Goal: Task Accomplishment & Management: Manage account settings

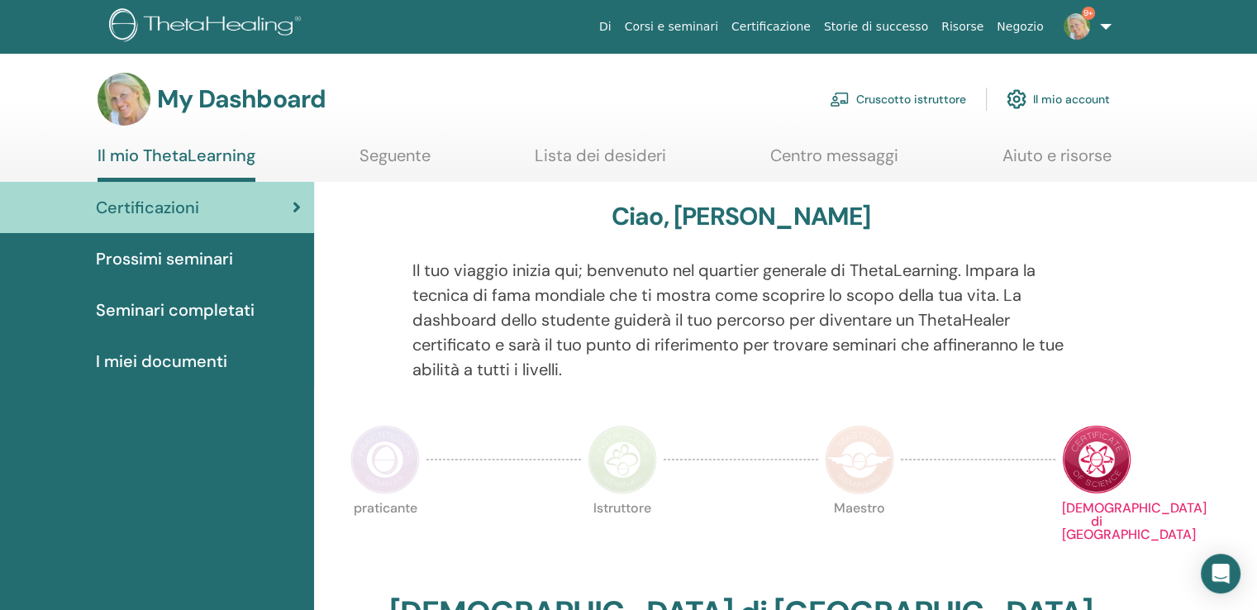
click at [934, 97] on link "Cruscotto istruttore" at bounding box center [898, 99] width 136 height 36
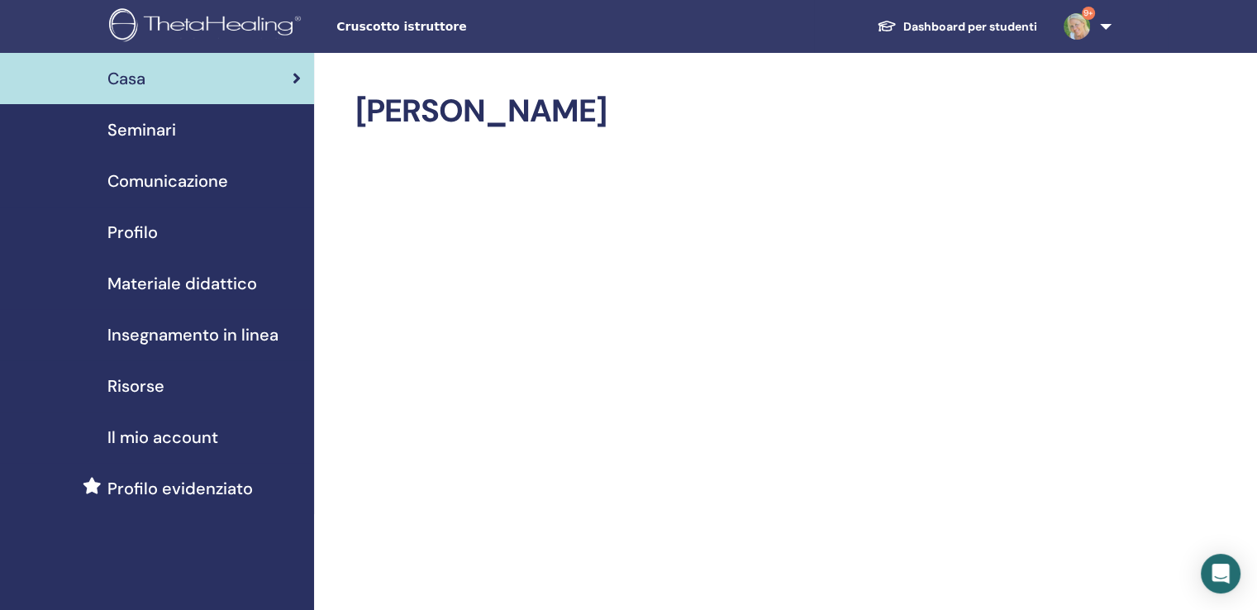
click at [169, 126] on span "Seminari" at bounding box center [141, 129] width 69 height 25
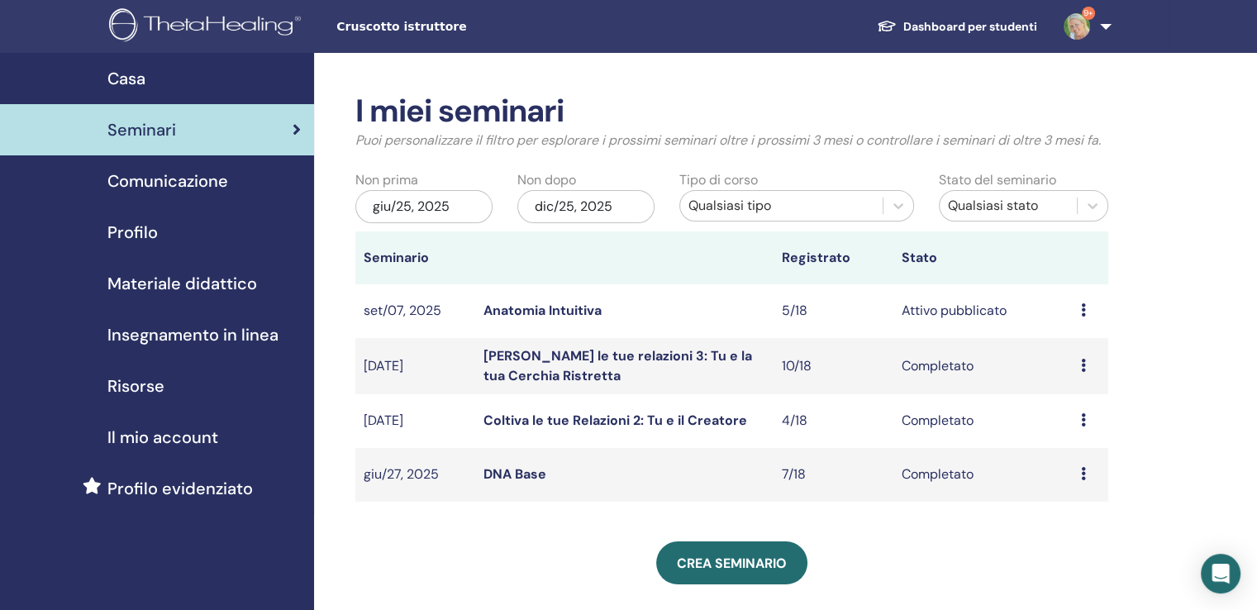
click at [1073, 310] on td "Anteprima Modificare Partecipanti Annulla" at bounding box center [1091, 311] width 36 height 54
click at [1081, 312] on icon at bounding box center [1083, 309] width 5 height 13
click at [1071, 374] on link "Partecipanti" at bounding box center [1075, 374] width 74 height 17
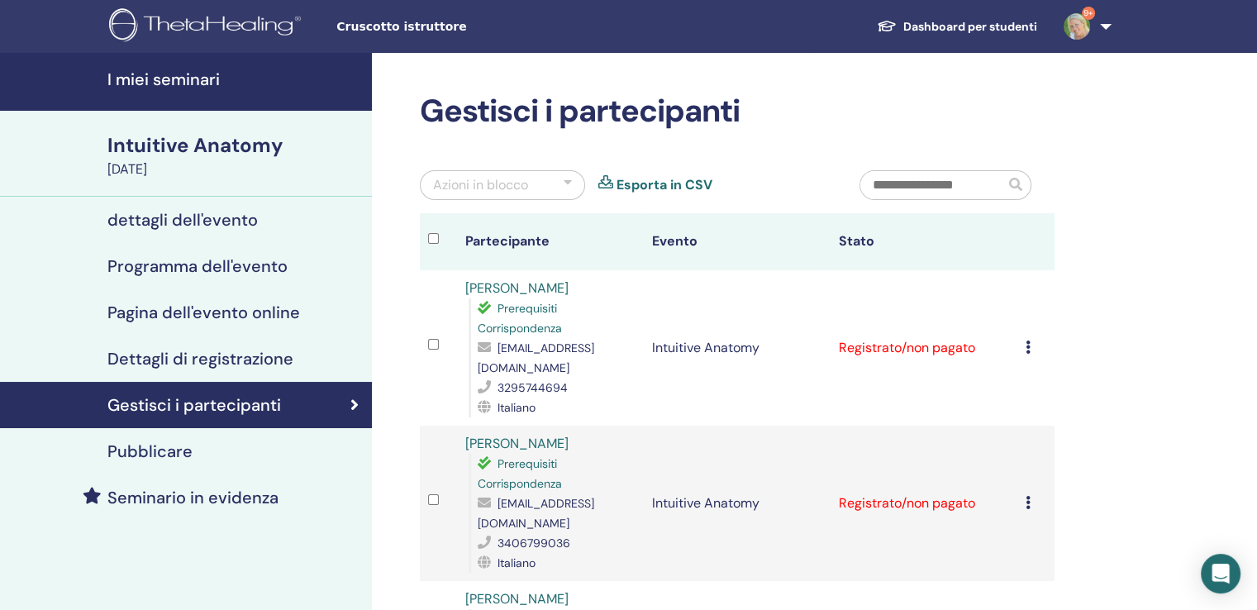
click at [1027, 347] on icon at bounding box center [1028, 346] width 5 height 13
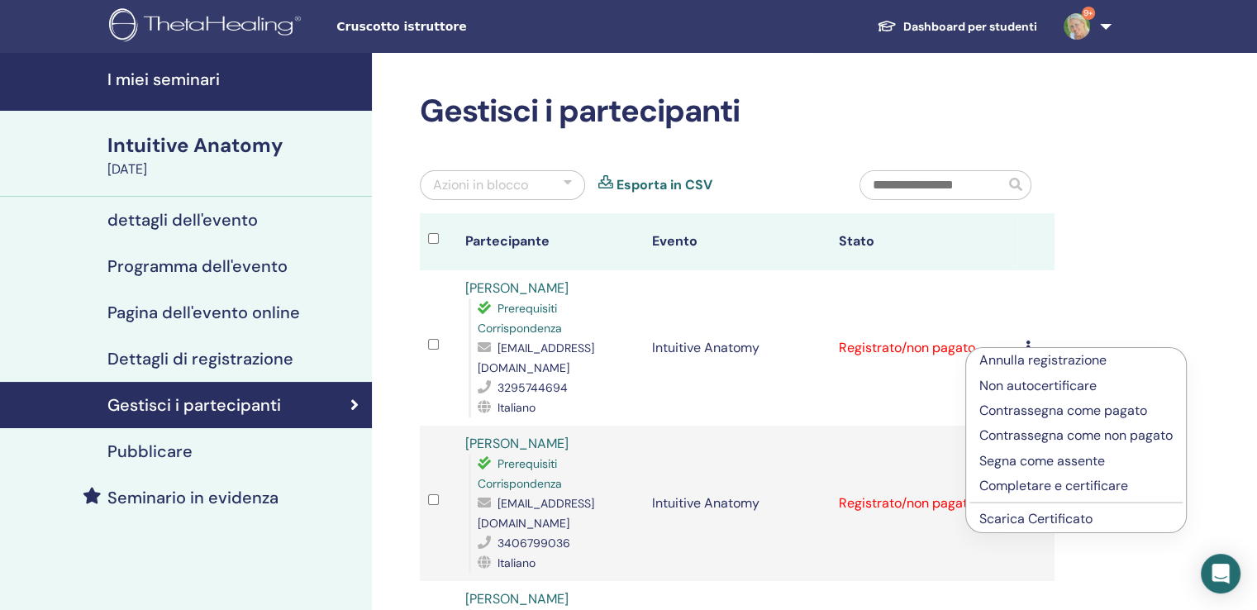
click at [1068, 487] on p "Completare e certificare" at bounding box center [1075, 486] width 193 height 20
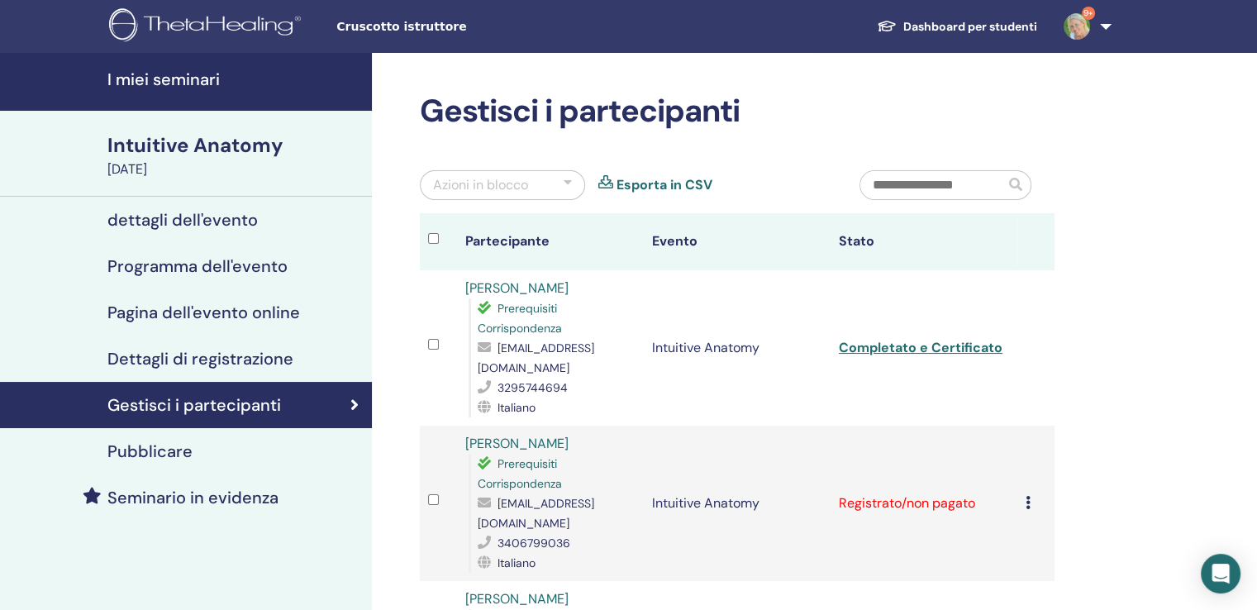
click at [1028, 496] on icon at bounding box center [1028, 502] width 5 height 13
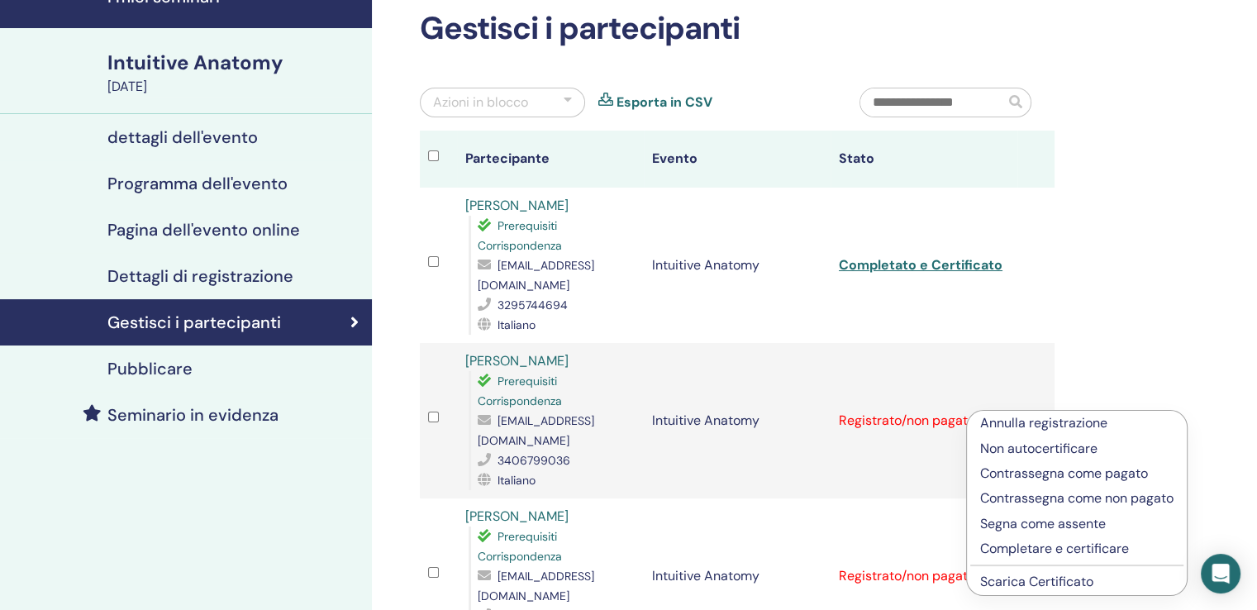
scroll to position [165, 0]
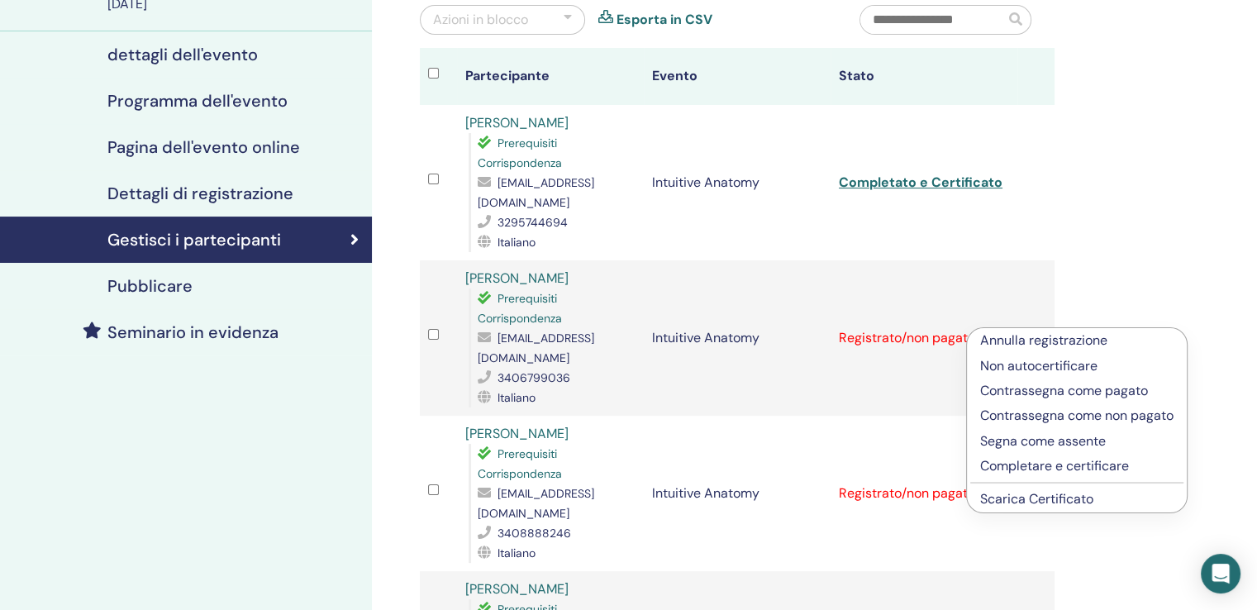
click at [1064, 465] on p "Completare e certificare" at bounding box center [1076, 466] width 193 height 20
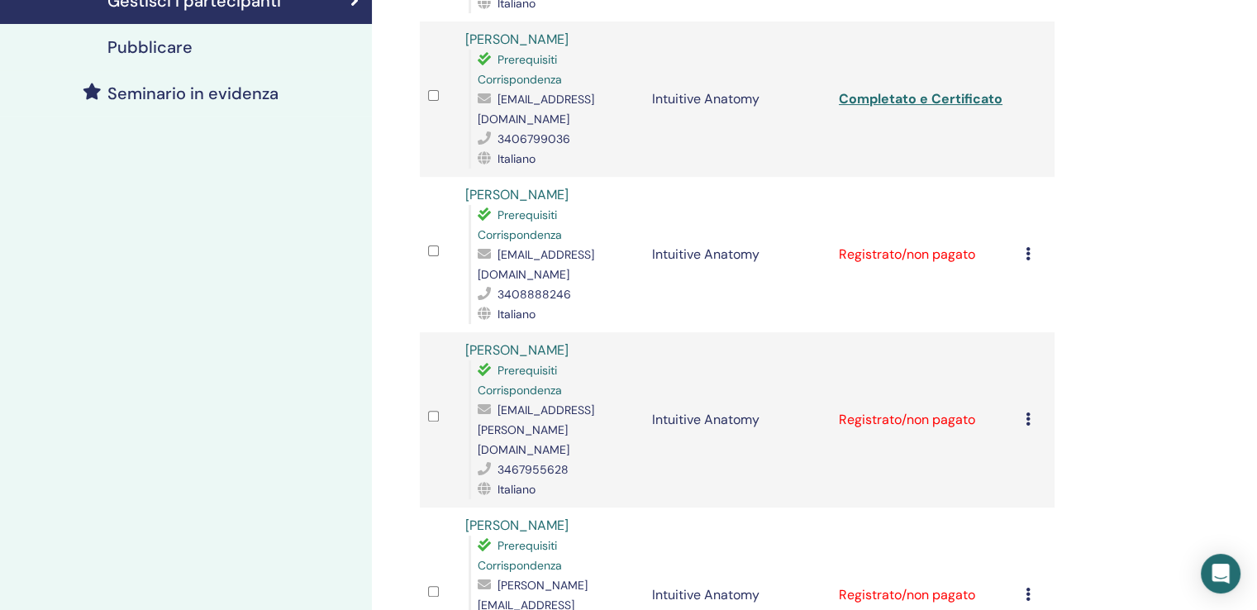
scroll to position [413, 0]
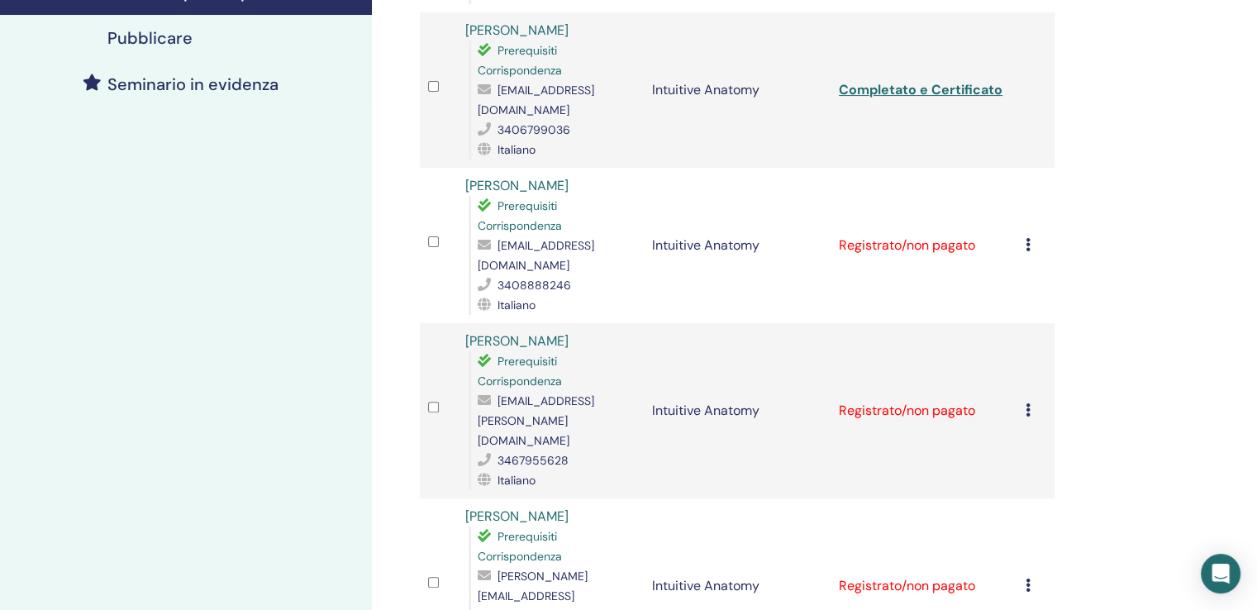
click at [1027, 238] on icon at bounding box center [1028, 244] width 5 height 13
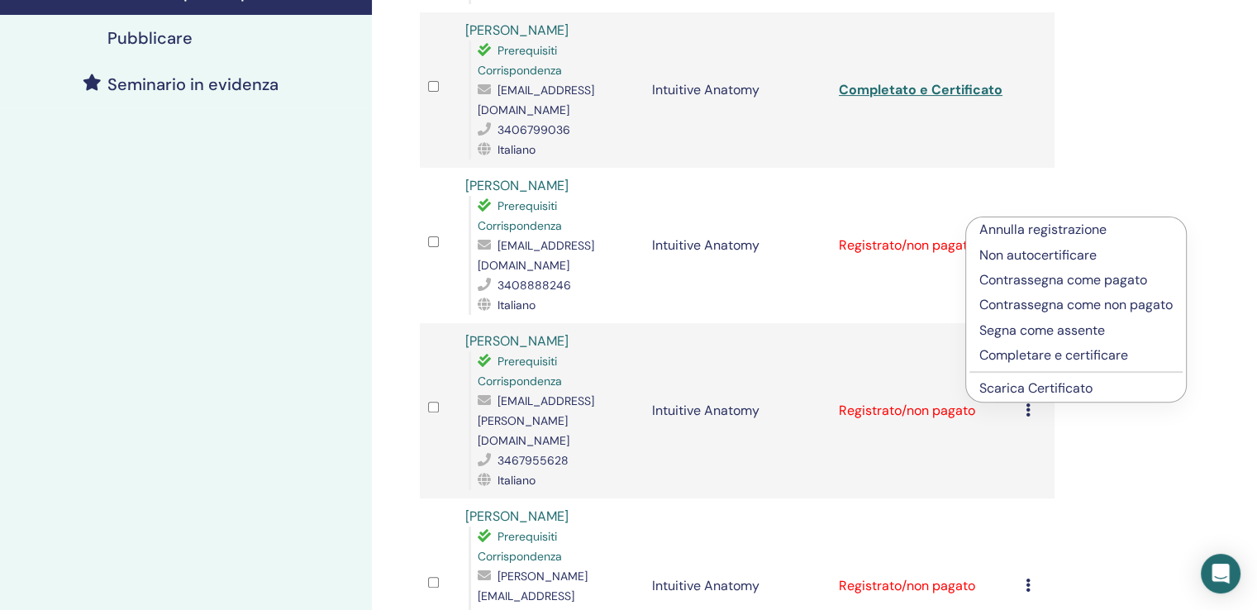
click at [1043, 353] on p "Completare e certificare" at bounding box center [1075, 355] width 193 height 20
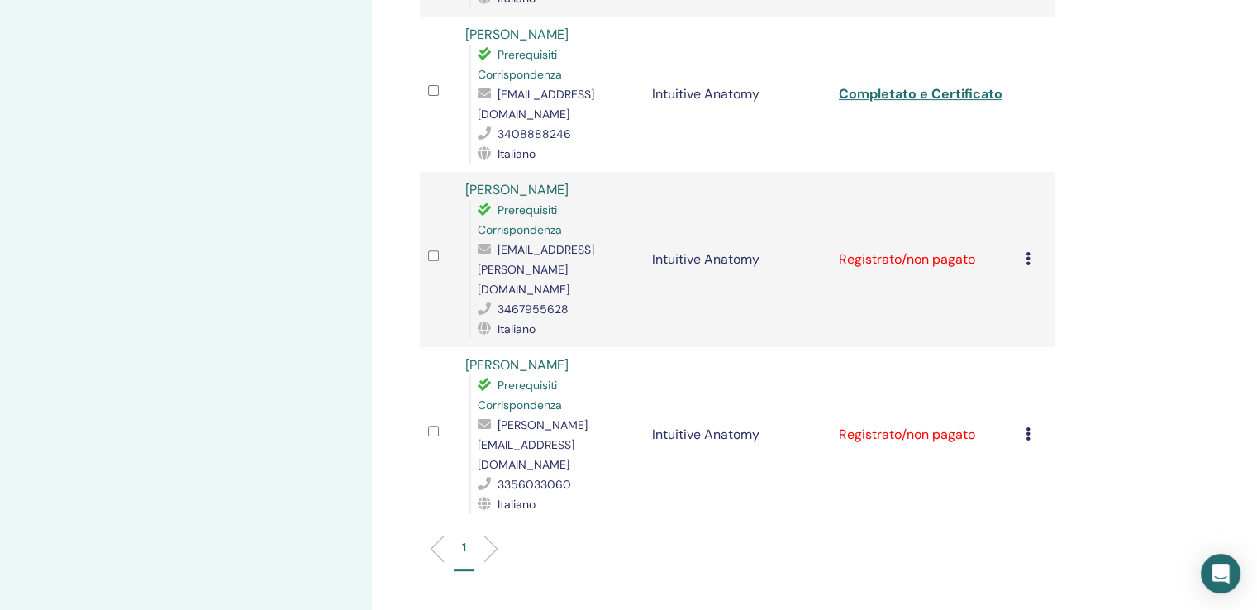
scroll to position [578, 0]
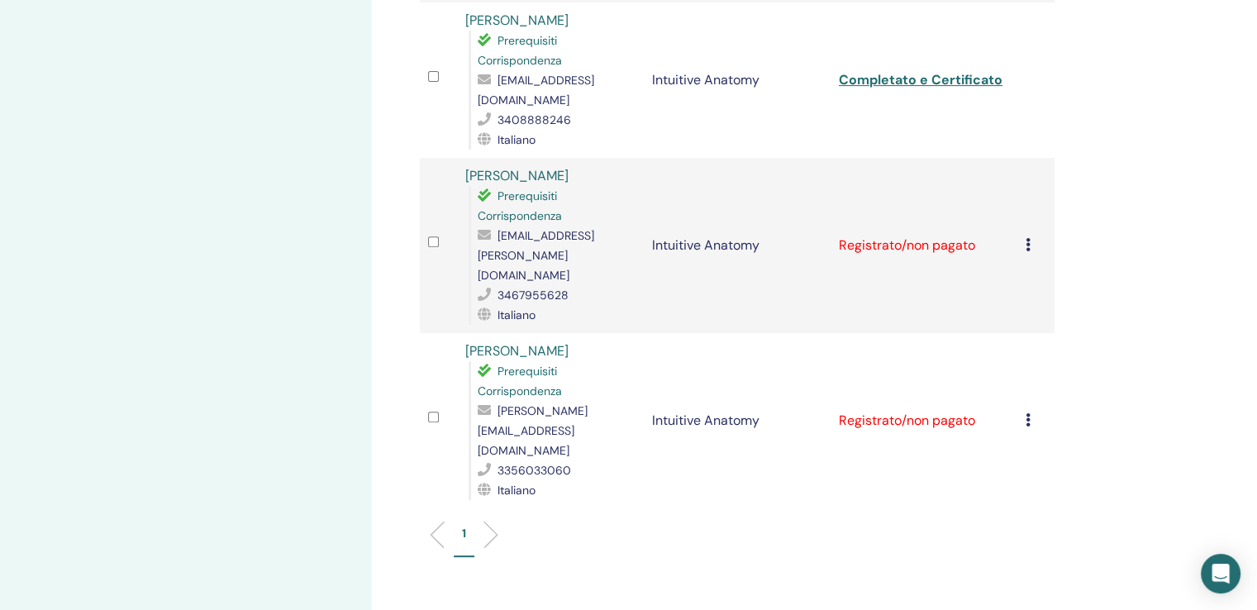
click at [1026, 238] on icon at bounding box center [1028, 244] width 5 height 13
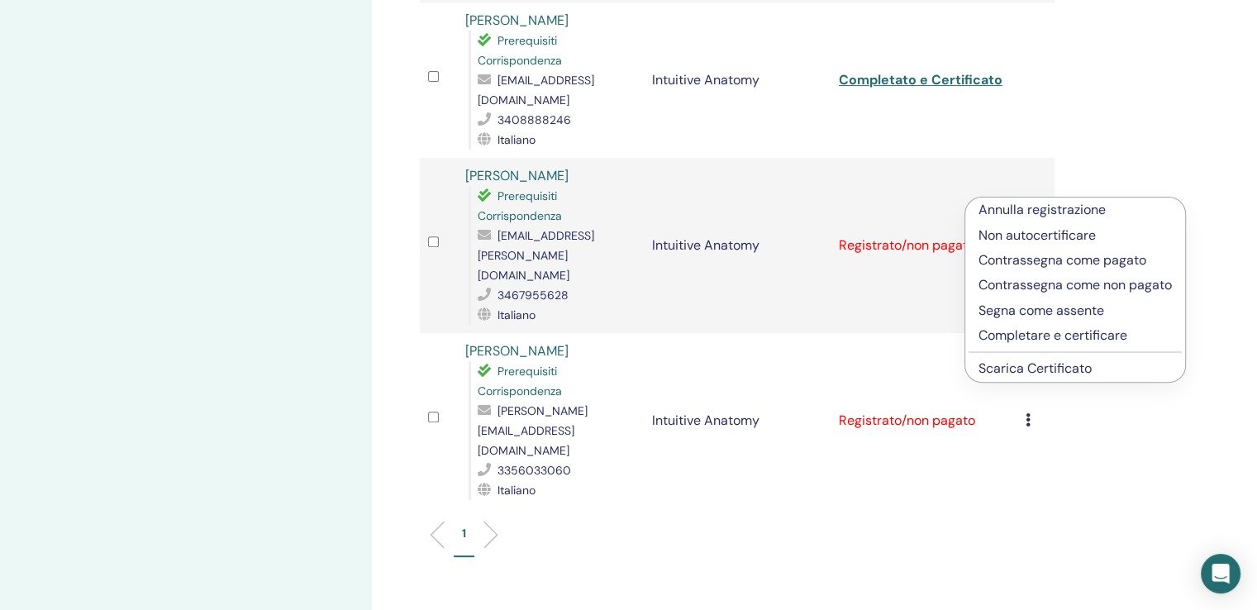
click at [1062, 335] on p "Completare e certificare" at bounding box center [1074, 336] width 193 height 20
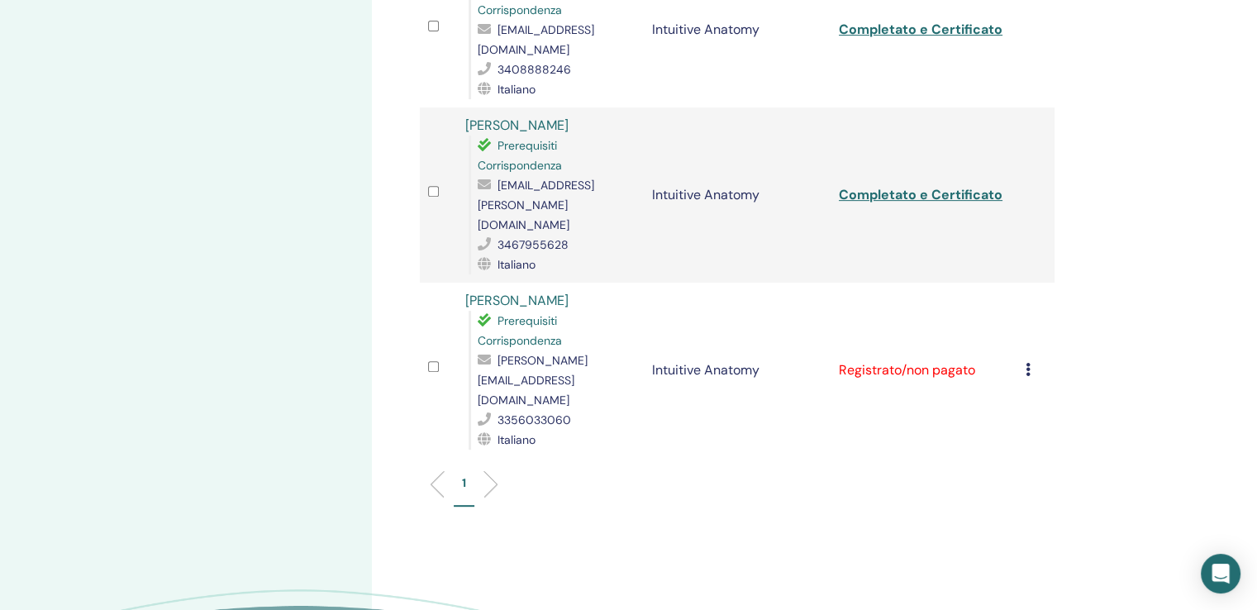
scroll to position [661, 0]
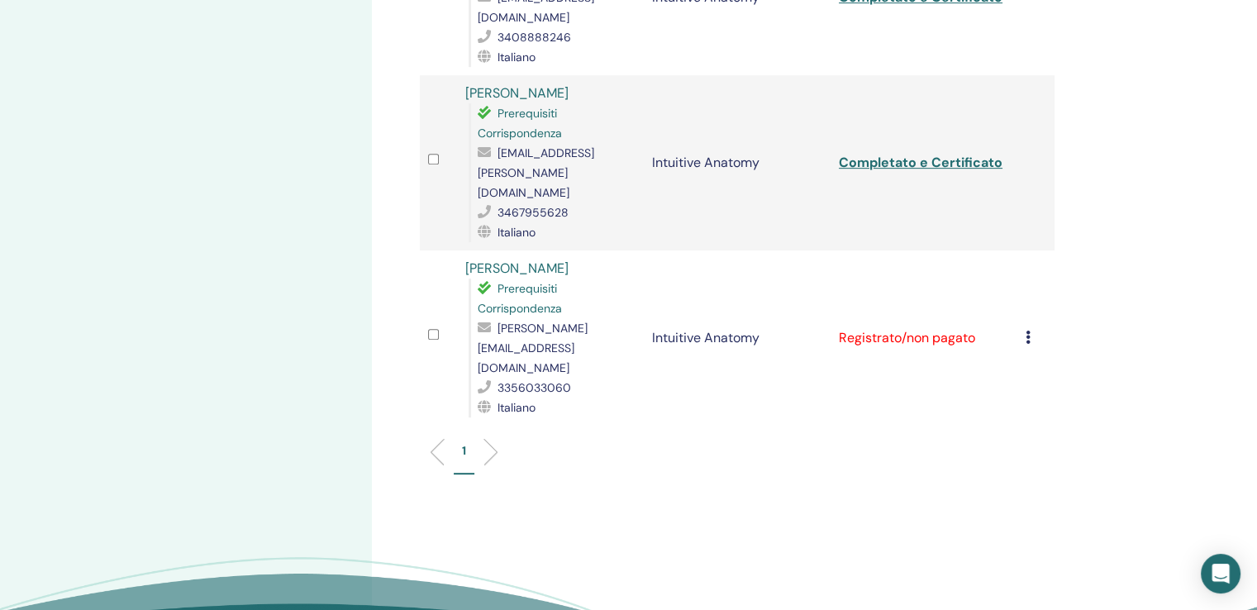
click at [1028, 331] on icon at bounding box center [1028, 337] width 5 height 13
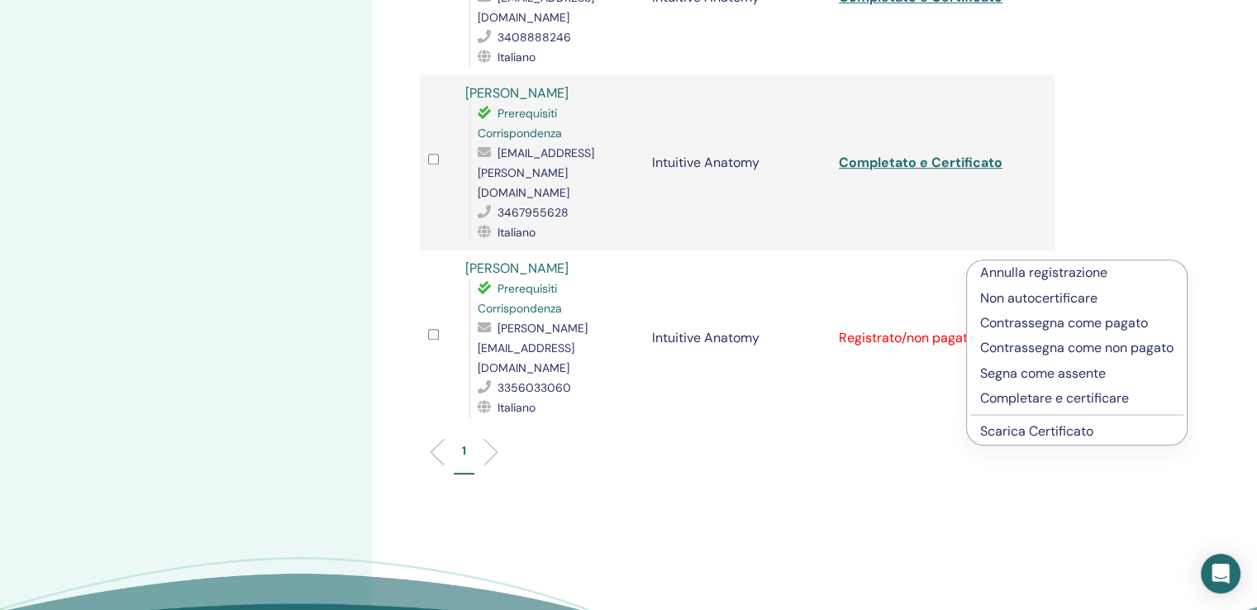
click at [1060, 397] on p "Completare e certificare" at bounding box center [1076, 398] width 193 height 20
